Goal: Task Accomplishment & Management: Manage account settings

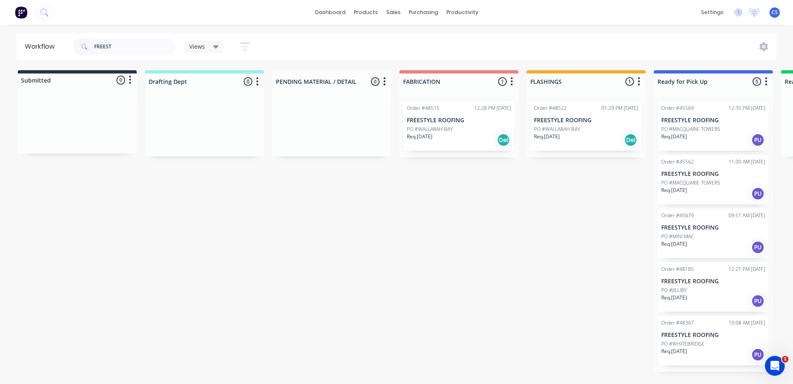
drag, startPoint x: 125, startPoint y: 45, endPoint x: 82, endPoint y: 47, distance: 43.4
click at [82, 47] on div "FREEST" at bounding box center [124, 46] width 103 height 17
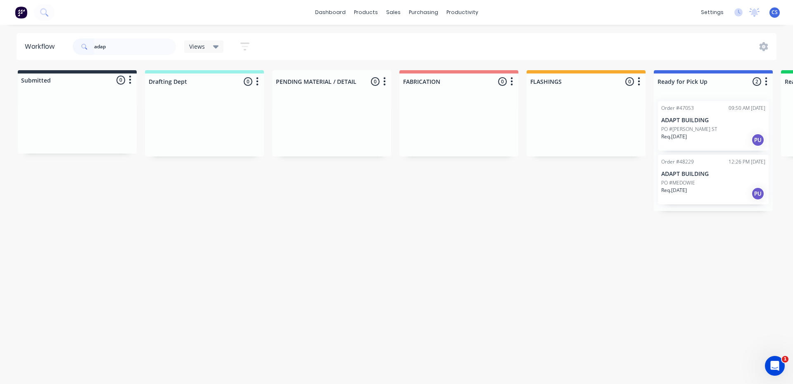
type input "adap"
click at [702, 187] on div "Req. [DATE] PU" at bounding box center [713, 194] width 104 height 14
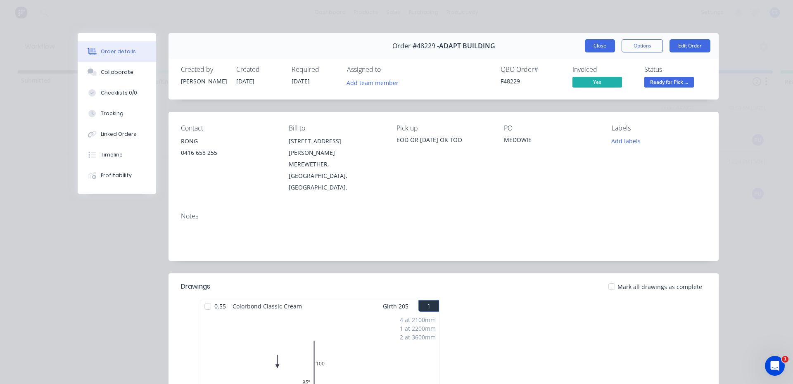
click at [585, 46] on button "Close" at bounding box center [600, 45] width 30 height 13
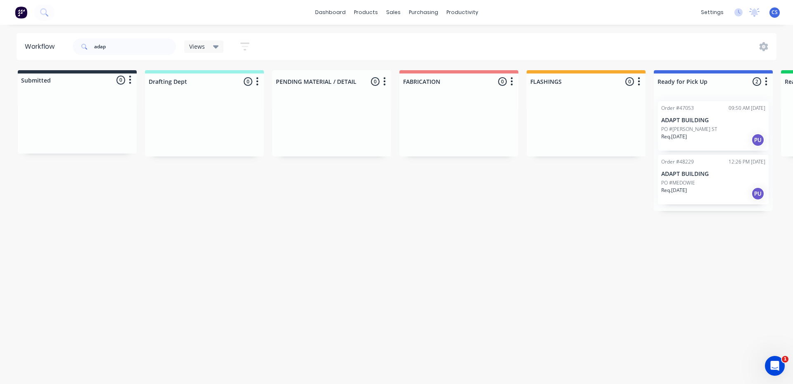
click at [698, 194] on div "Req. [DATE] PU" at bounding box center [713, 194] width 104 height 14
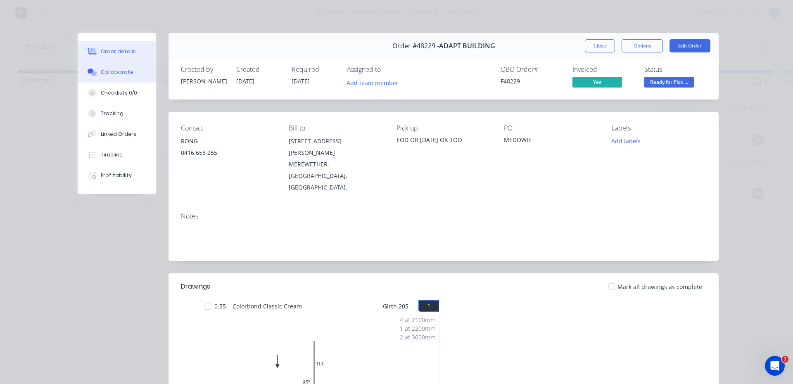
click at [102, 71] on div "Collaborate" at bounding box center [117, 72] width 33 height 7
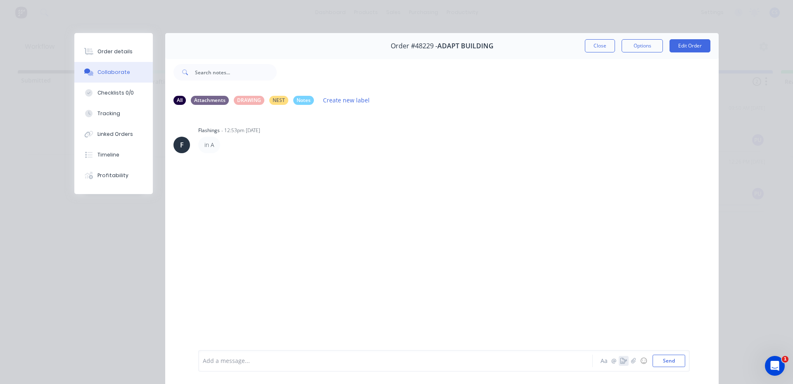
click at [620, 362] on icon "button" at bounding box center [623, 361] width 7 height 6
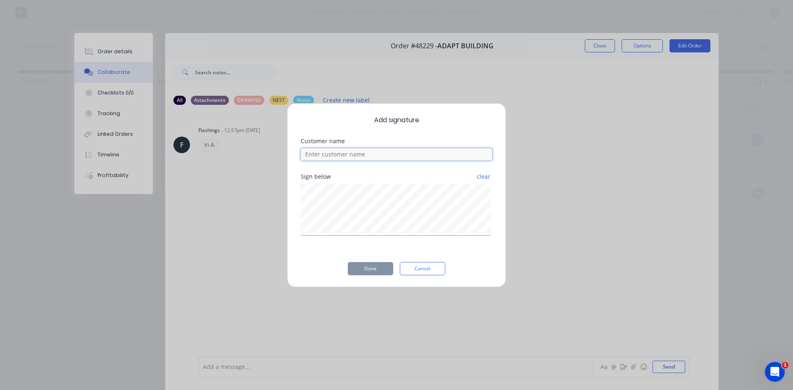
click at [379, 156] on input at bounding box center [397, 154] width 192 height 12
type input "rong"
click at [371, 269] on button "Done" at bounding box center [370, 268] width 45 height 13
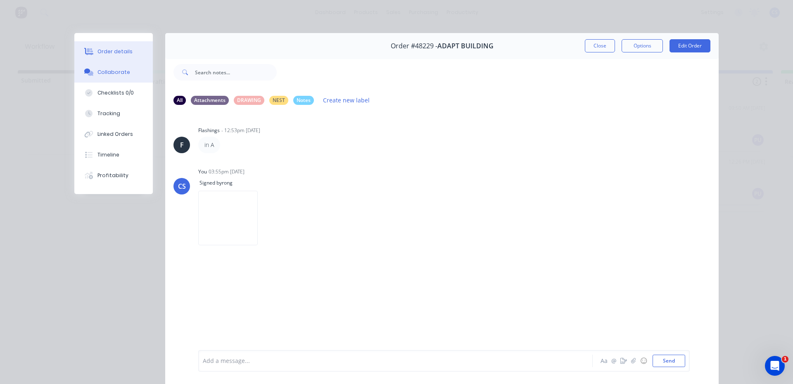
click at [123, 53] on div "Order details" at bounding box center [114, 51] width 35 height 7
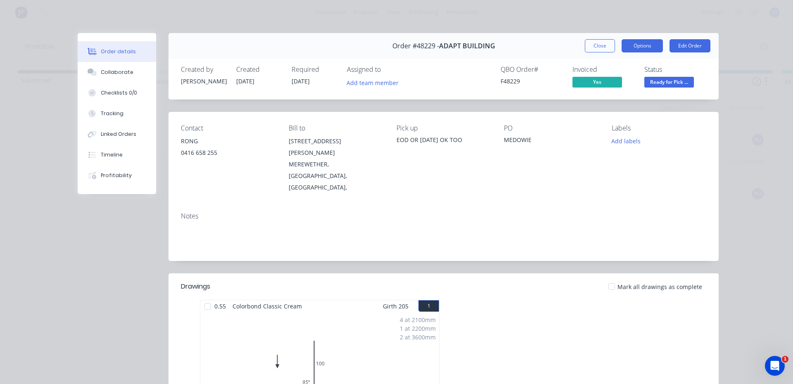
click at [632, 48] on button "Options" at bounding box center [641, 45] width 41 height 13
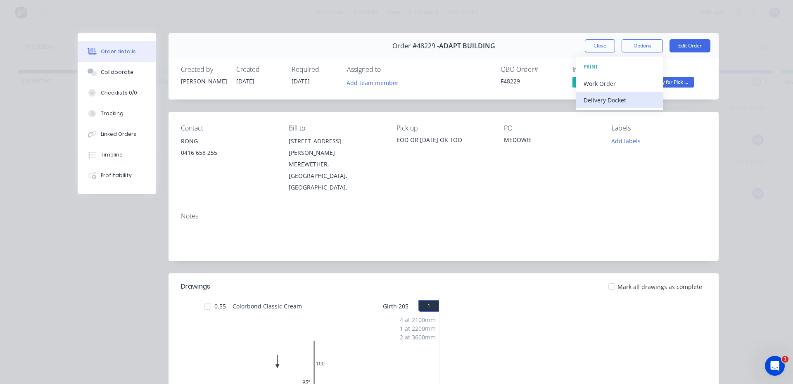
click at [619, 99] on div "Delivery Docket" at bounding box center [619, 100] width 72 height 12
click at [616, 96] on div "Standard" at bounding box center [619, 100] width 72 height 12
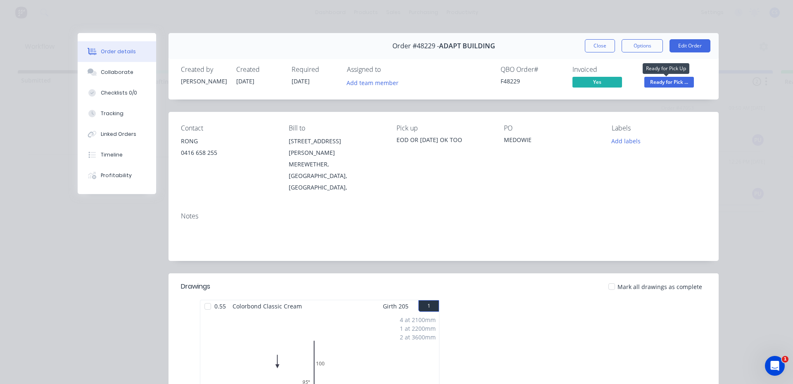
click at [685, 80] on span "Ready for Pick ..." at bounding box center [669, 82] width 50 height 10
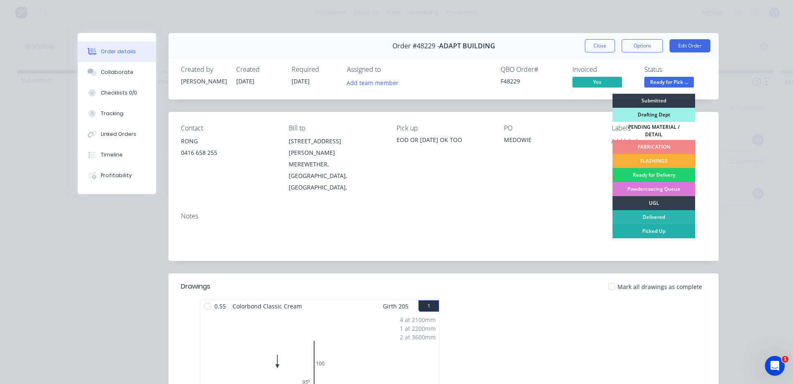
click at [658, 225] on div "Picked Up" at bounding box center [653, 231] width 83 height 14
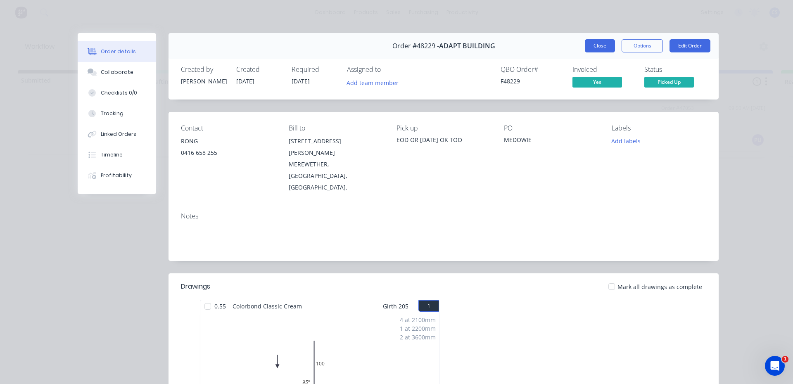
click at [587, 47] on button "Close" at bounding box center [600, 45] width 30 height 13
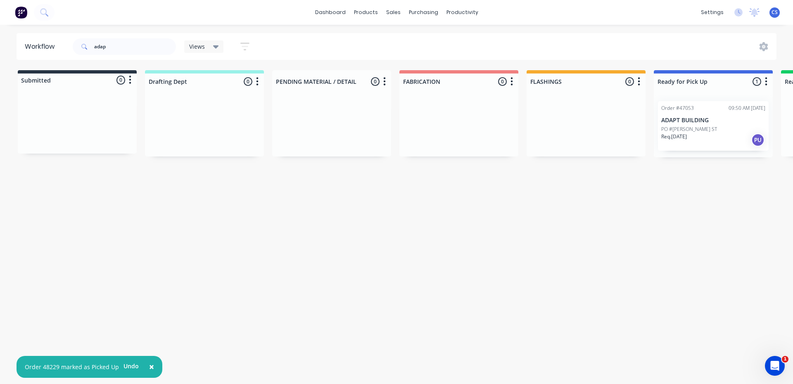
click at [705, 123] on p "ADAPT BUILDING" at bounding box center [713, 120] width 104 height 7
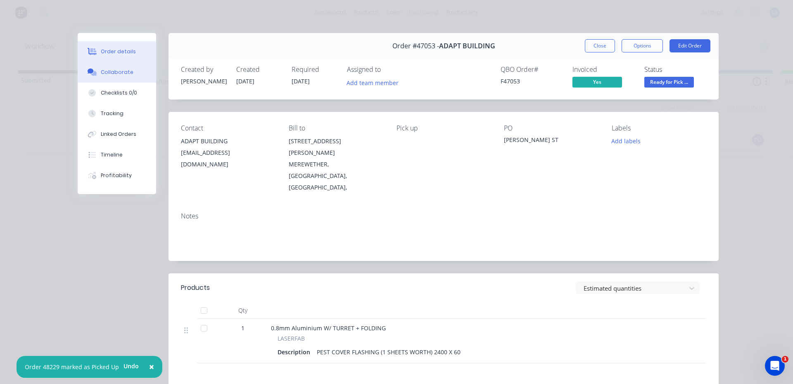
click at [116, 76] on button "Collaborate" at bounding box center [117, 72] width 78 height 21
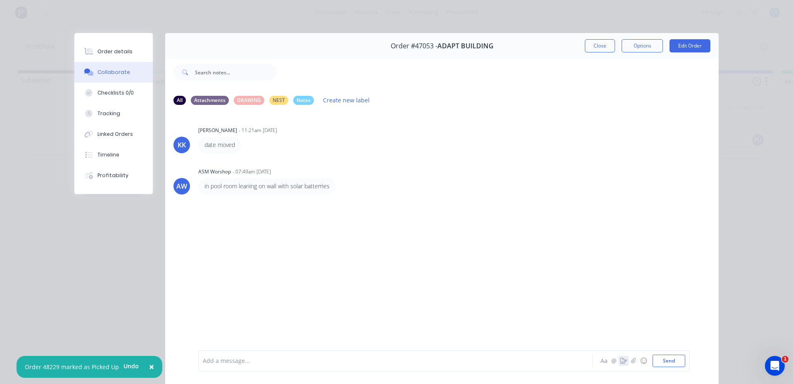
click at [620, 360] on icon "button" at bounding box center [623, 361] width 7 height 6
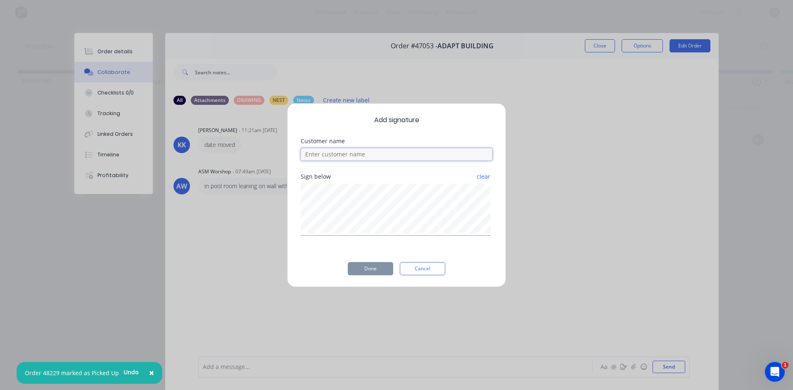
click at [424, 158] on input at bounding box center [397, 154] width 192 height 12
type input "rong"
click at [364, 266] on button "Done" at bounding box center [370, 268] width 45 height 13
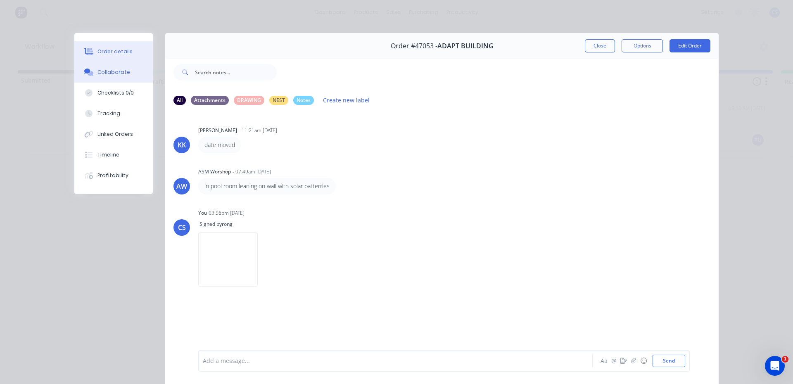
click at [102, 49] on div "Order details" at bounding box center [114, 51] width 35 height 7
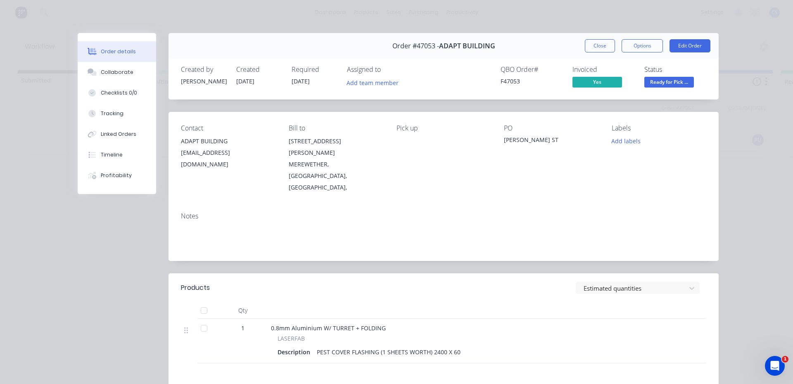
click at [684, 88] on button "Ready for Pick ..." at bounding box center [669, 83] width 50 height 12
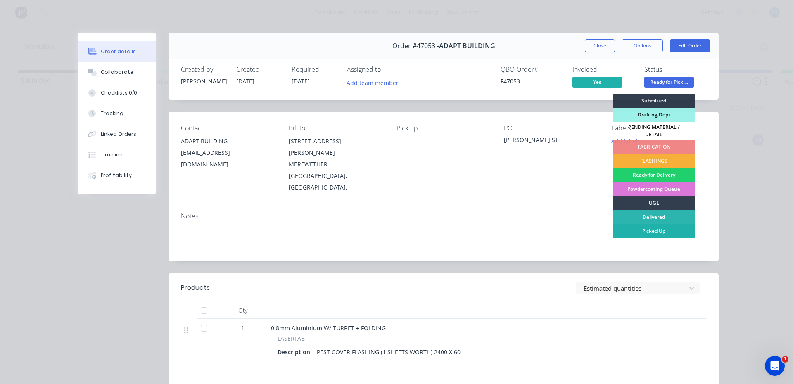
click at [662, 228] on div "Picked Up" at bounding box center [653, 231] width 83 height 14
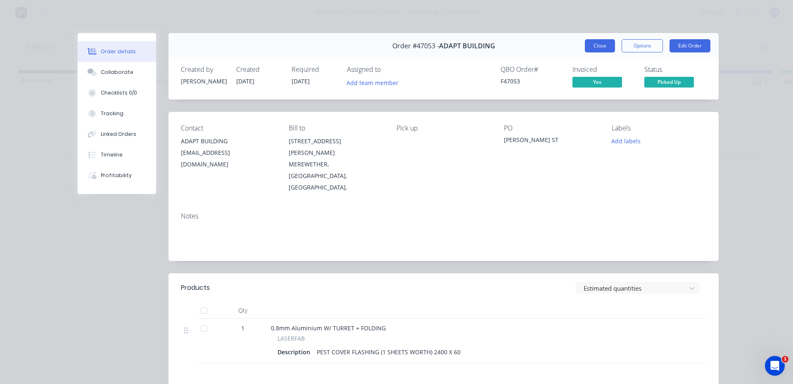
click at [605, 44] on button "Close" at bounding box center [600, 45] width 30 height 13
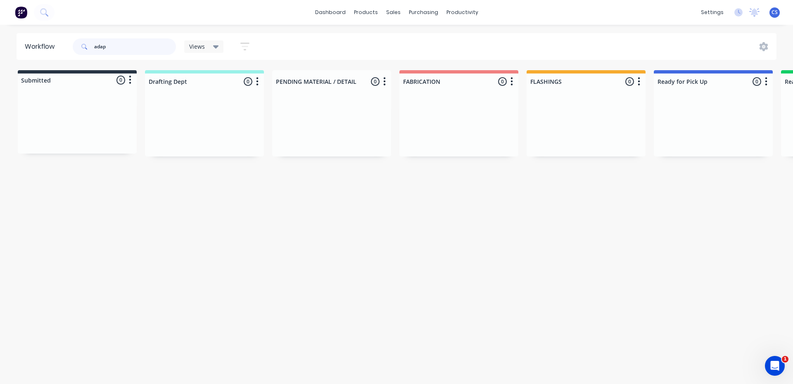
drag, startPoint x: 119, startPoint y: 50, endPoint x: 76, endPoint y: 43, distance: 43.4
click at [80, 43] on div "adap" at bounding box center [124, 46] width 103 height 17
type input "pgsr"
click at [718, 149] on div "PO #POPG10269 S" at bounding box center [713, 145] width 104 height 16
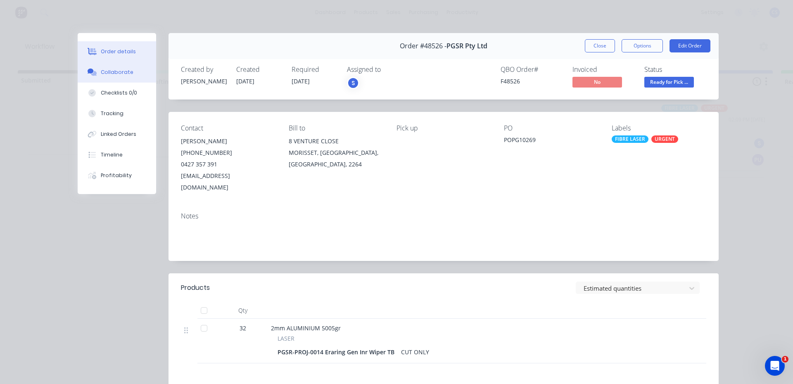
click at [123, 76] on div "Collaborate" at bounding box center [117, 72] width 33 height 7
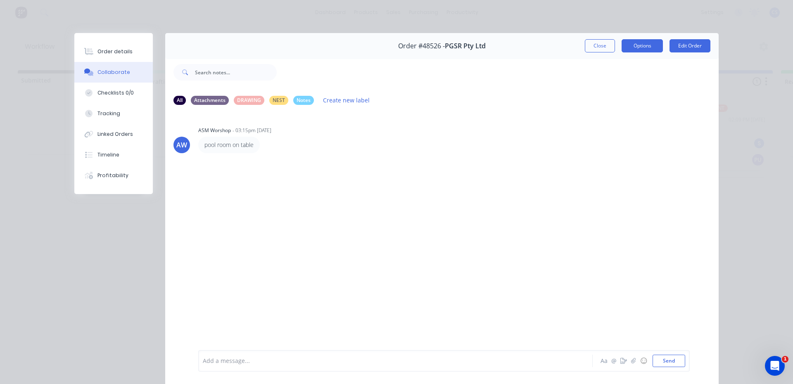
click at [623, 48] on button "Options" at bounding box center [641, 45] width 41 height 13
click at [451, 153] on div "pool room on table" at bounding box center [327, 145] width 258 height 17
click at [622, 362] on icon "button" at bounding box center [623, 361] width 7 height 6
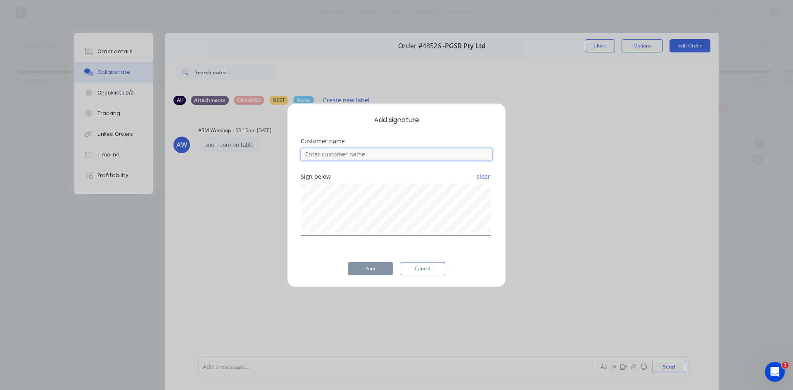
click at [368, 156] on input at bounding box center [397, 154] width 192 height 12
type input "[PERSON_NAME]"
click at [365, 272] on button "Done" at bounding box center [370, 268] width 45 height 13
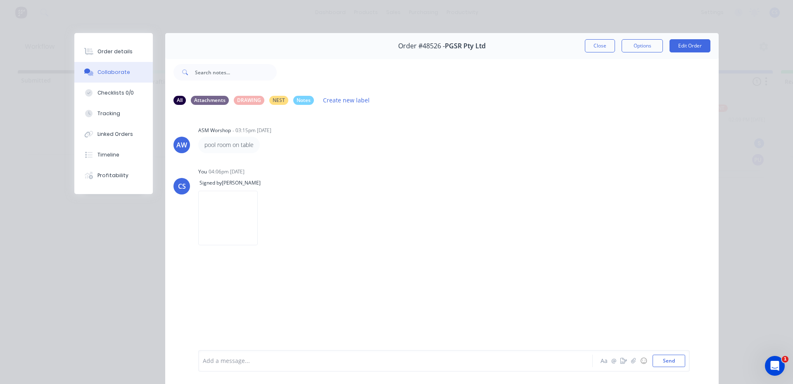
drag, startPoint x: 135, startPoint y: 54, endPoint x: 163, endPoint y: 56, distance: 28.6
click at [137, 54] on button "Order details" at bounding box center [113, 51] width 78 height 21
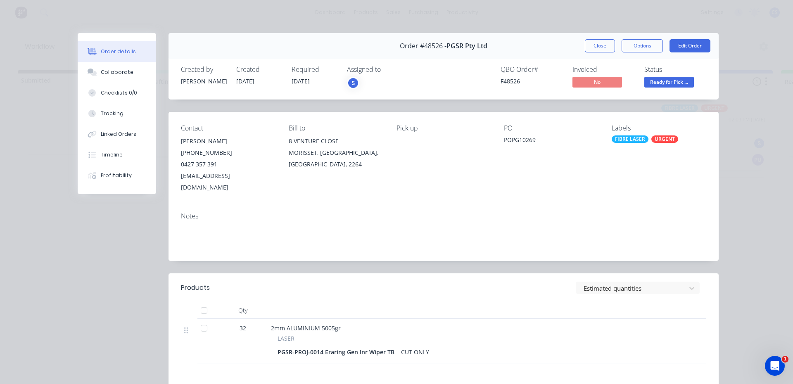
click at [658, 85] on span "Ready for Pick ..." at bounding box center [669, 82] width 50 height 10
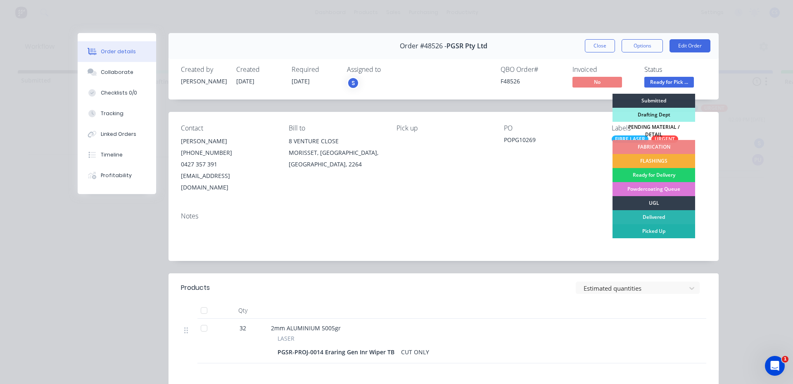
click at [651, 228] on div "Picked Up" at bounding box center [653, 231] width 83 height 14
